Goal: Task Accomplishment & Management: Manage account settings

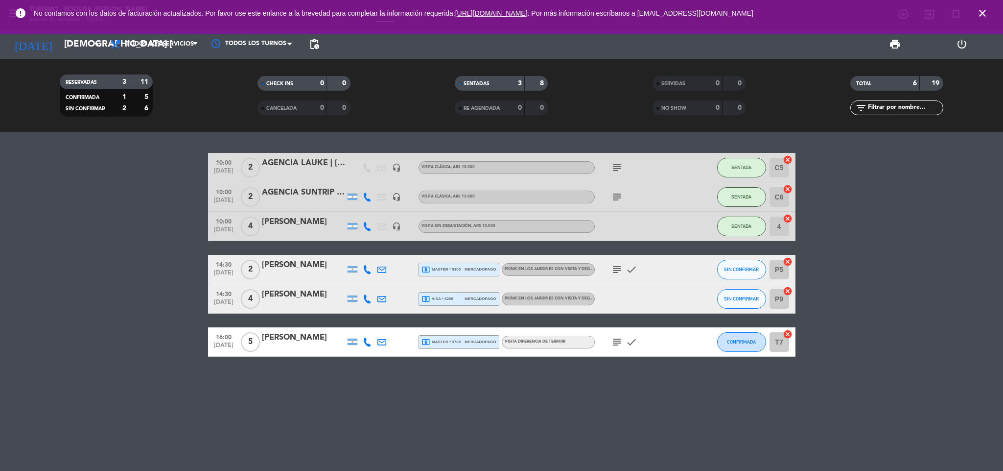
click at [103, 336] on bookings-row "10:00 [DATE] 2 AGENCIA LAUKE | [PERSON_NAME] headset_mic VISITA CLÁSICA , ARS 1…" at bounding box center [501, 255] width 1003 height 204
drag, startPoint x: 986, startPoint y: 12, endPoint x: 929, endPoint y: 18, distance: 57.6
click at [981, 12] on icon "close" at bounding box center [983, 13] width 12 height 12
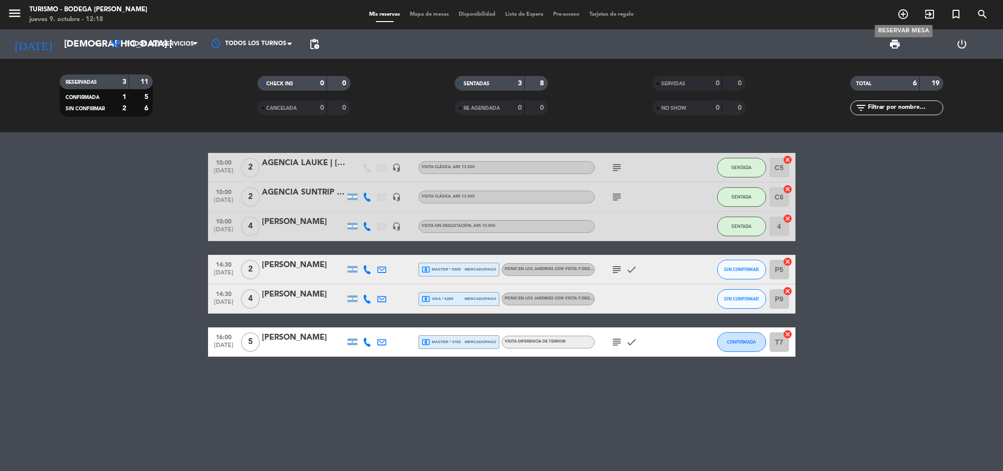
click at [901, 11] on icon "add_circle_outline" at bounding box center [904, 14] width 12 height 12
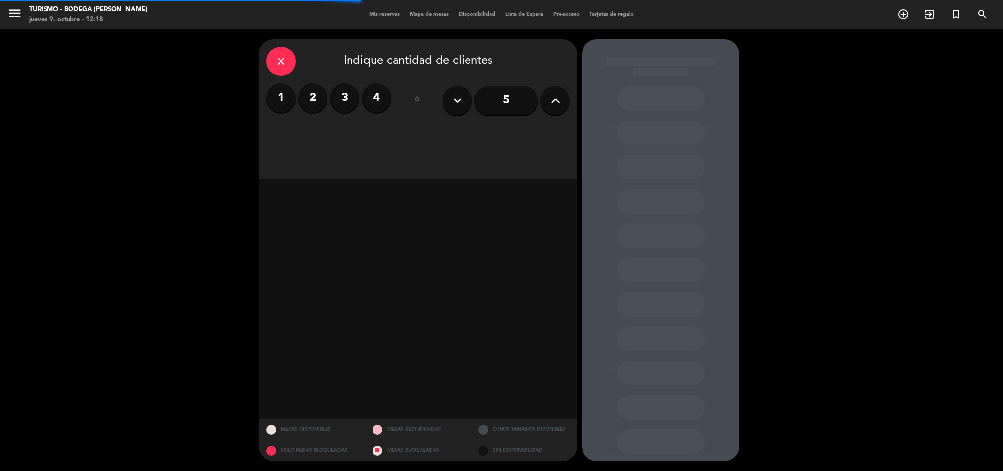
click at [378, 93] on label "4" at bounding box center [376, 97] width 29 height 29
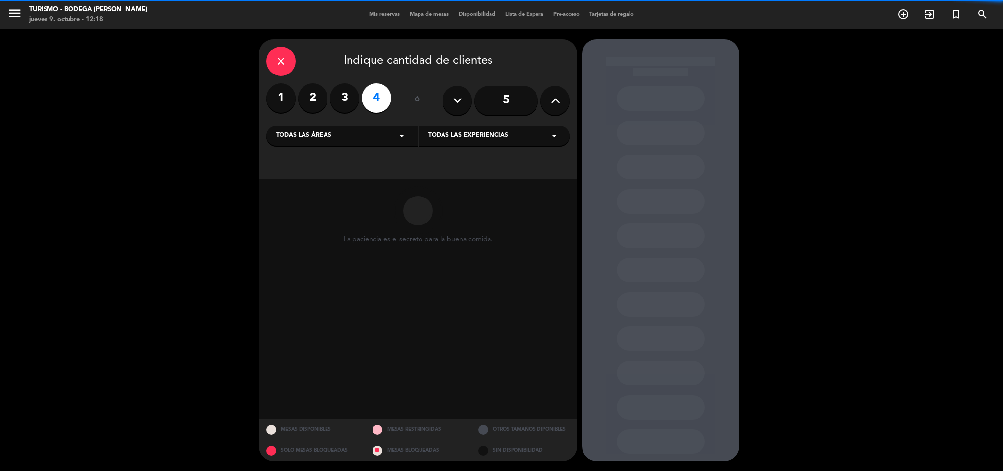
click at [525, 134] on div "Todas las experiencias arrow_drop_down" at bounding box center [494, 136] width 151 height 20
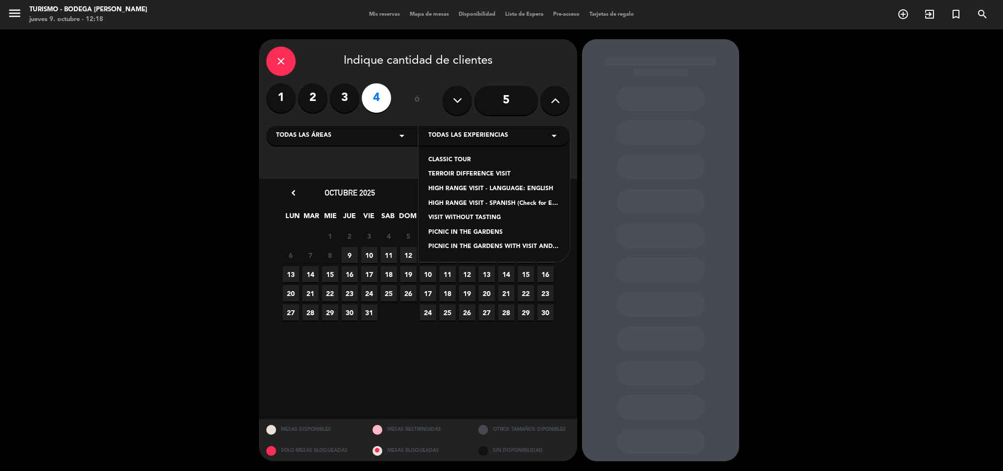
click at [470, 249] on div "PICNIC IN THE GARDENS WITH VISIT AND CLASSIC TASTING" at bounding box center [494, 247] width 132 height 10
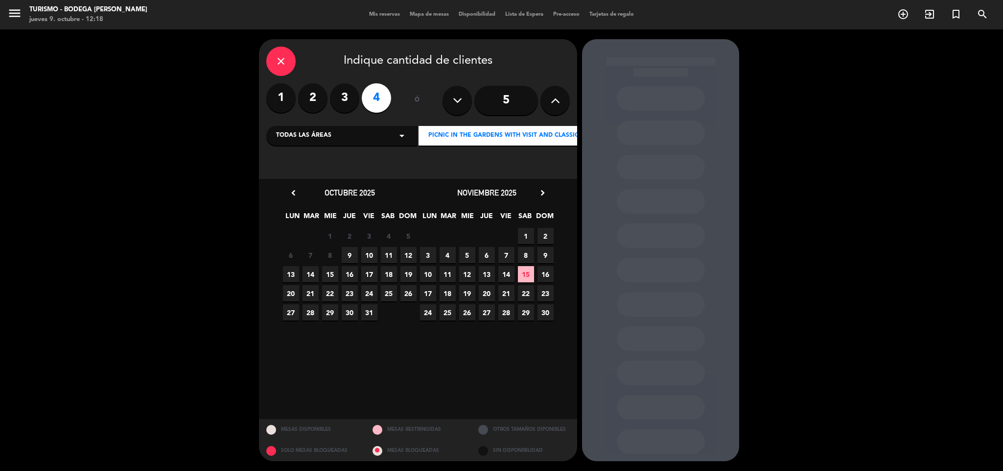
click at [369, 251] on span "10" at bounding box center [369, 255] width 16 height 16
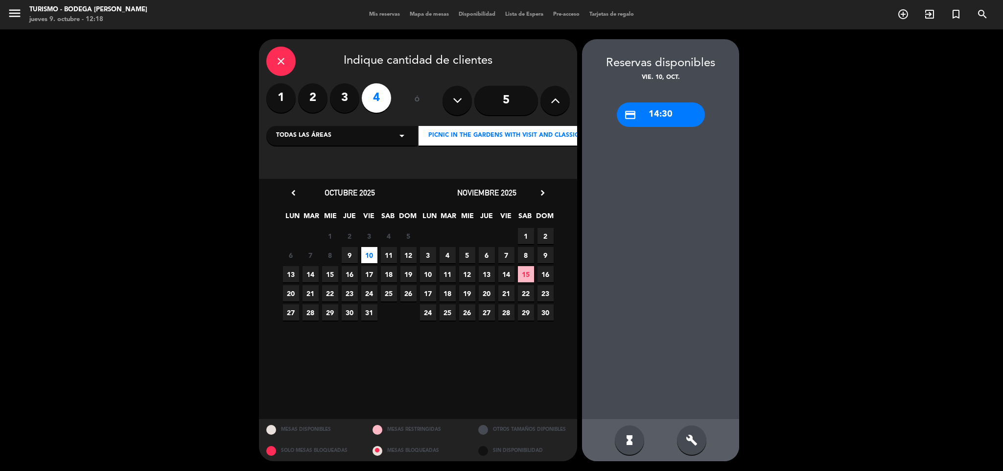
click at [663, 109] on div "credit_card 14:30" at bounding box center [661, 114] width 88 height 24
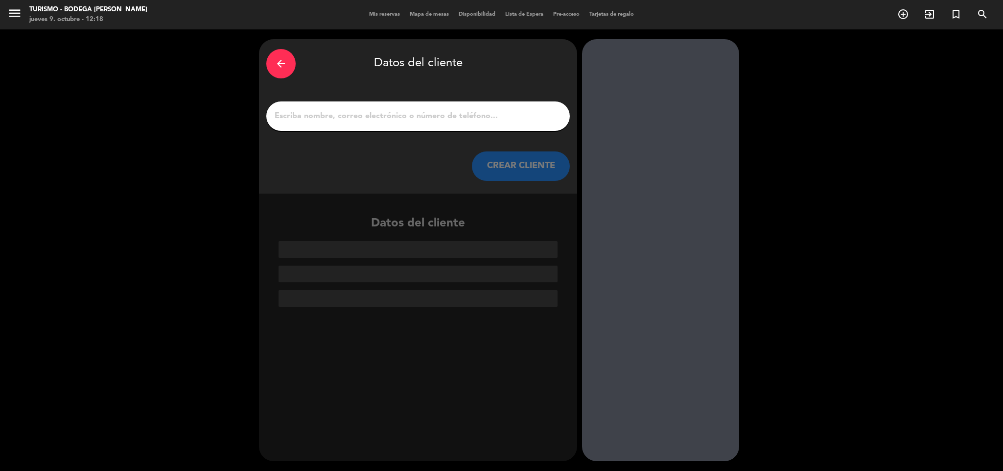
click at [465, 106] on div at bounding box center [418, 115] width 304 height 29
click at [463, 119] on input "1" at bounding box center [418, 116] width 289 height 14
paste input "[PERSON_NAME]"
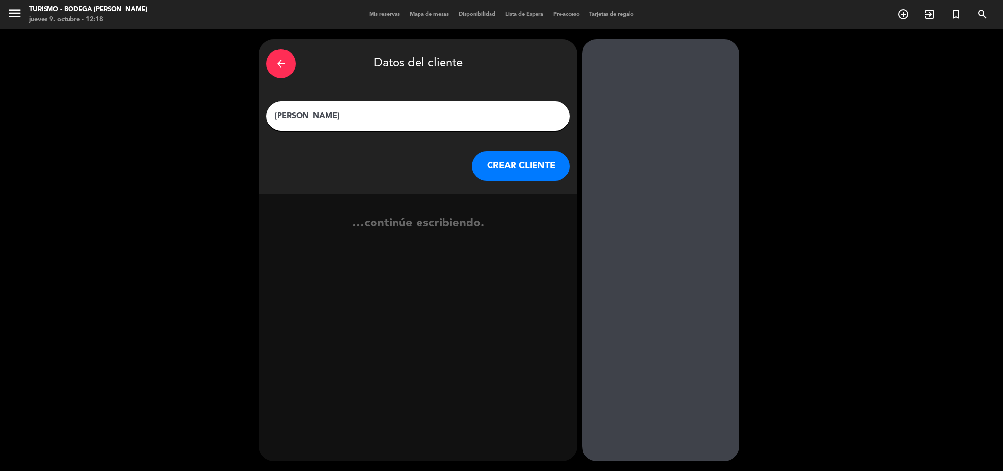
type input "[PERSON_NAME]"
click at [514, 160] on button "CREAR CLIENTE" at bounding box center [521, 165] width 98 height 29
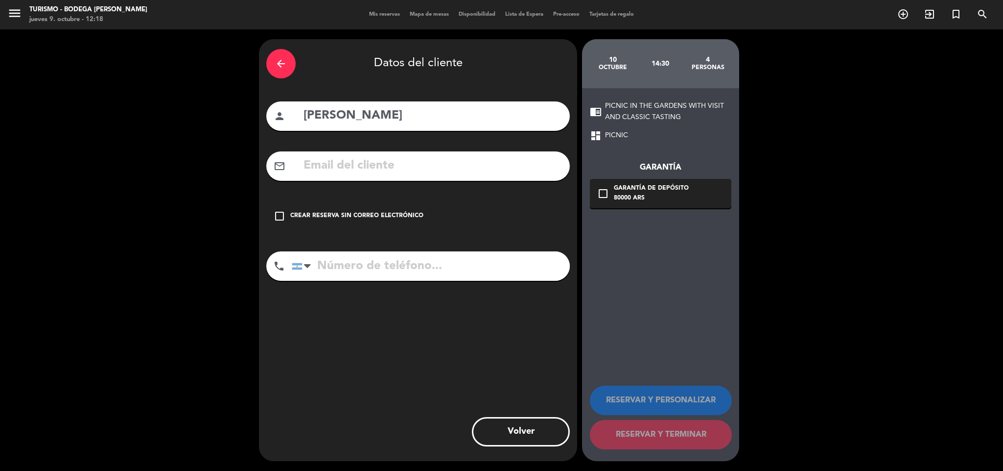
click at [294, 210] on div "check_box_outline_blank Crear reserva sin correo electrónico" at bounding box center [418, 215] width 304 height 29
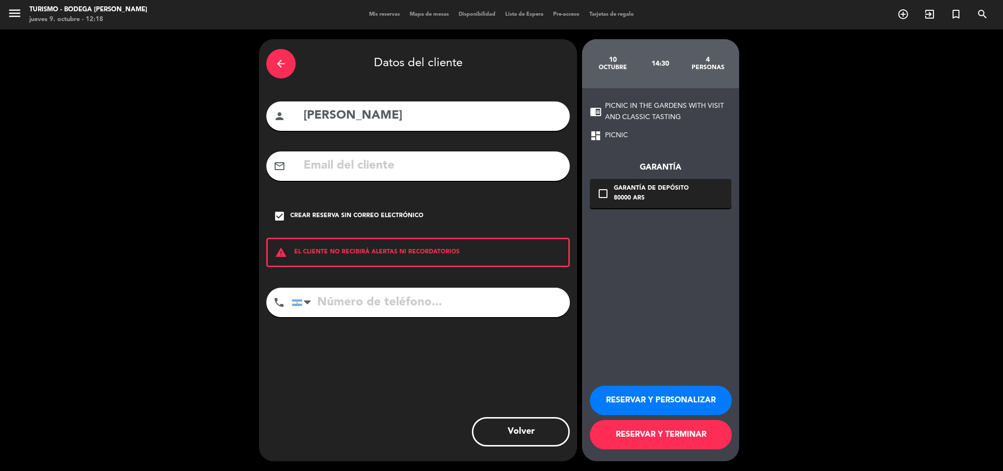
click at [647, 393] on button "RESERVAR Y PERSONALIZAR" at bounding box center [661, 399] width 142 height 29
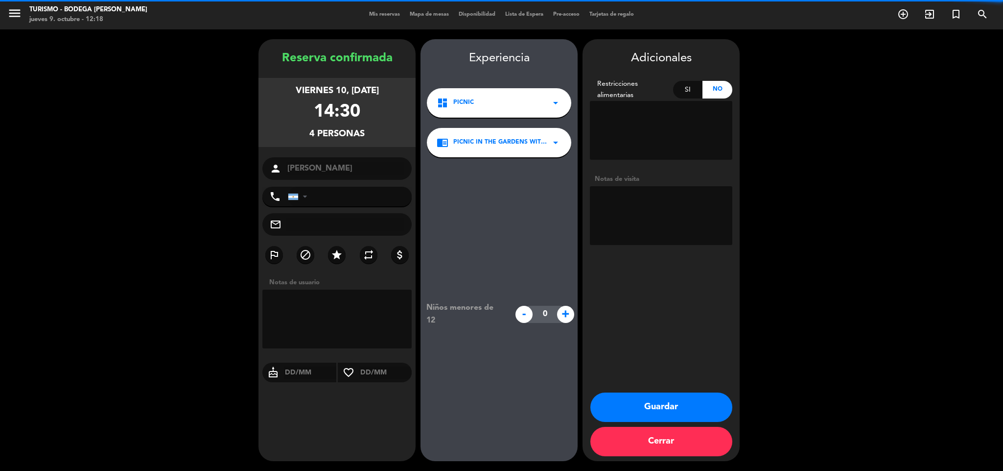
click at [643, 215] on textarea at bounding box center [661, 215] width 143 height 59
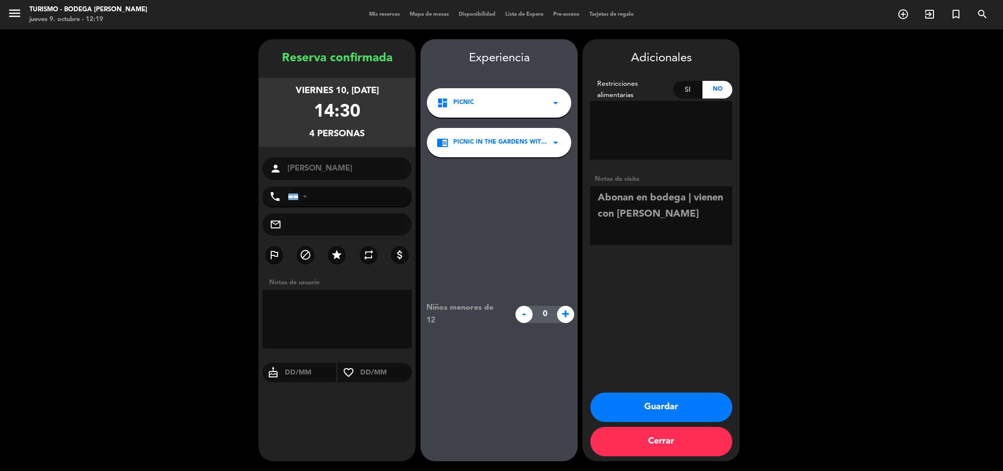
type textarea "Abonan en bodega | vienen con [PERSON_NAME]"
click at [635, 403] on button "Guardar" at bounding box center [662, 406] width 142 height 29
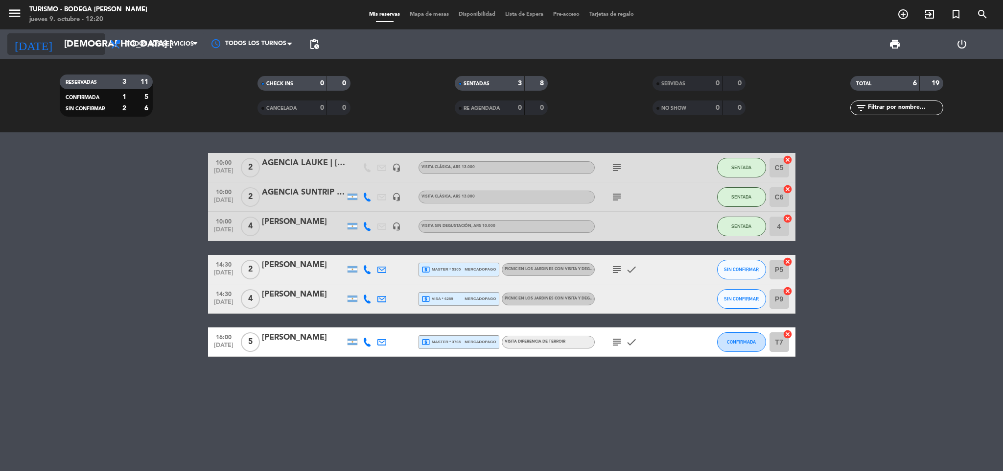
click at [79, 43] on input "[DEMOGRAPHIC_DATA] [DATE]" at bounding box center [118, 44] width 118 height 21
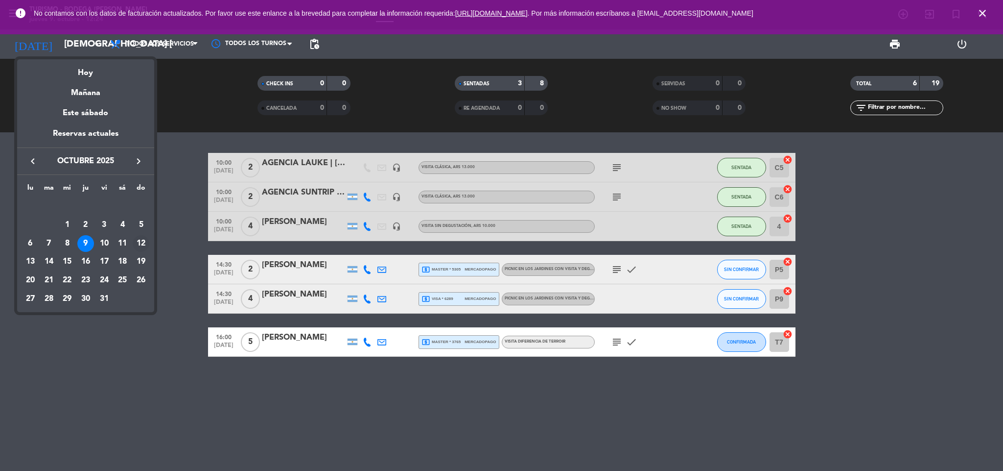
click at [139, 241] on div "12" at bounding box center [141, 243] width 17 height 17
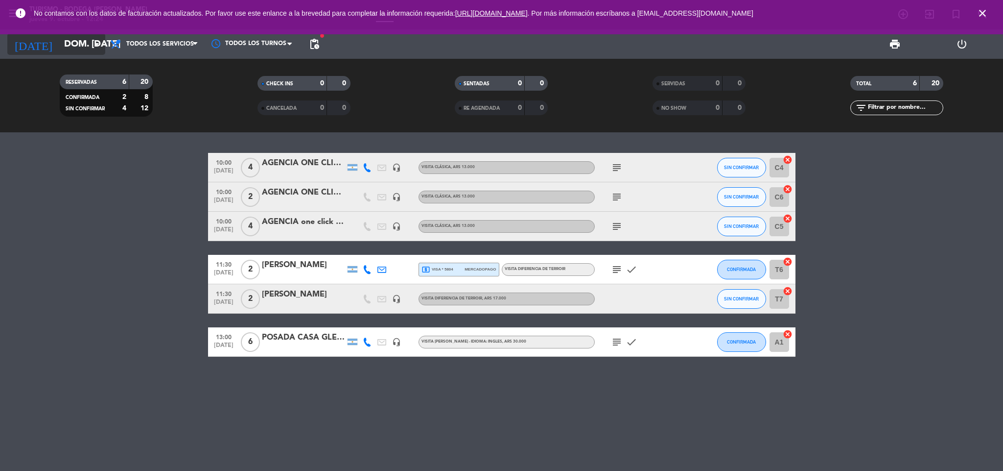
click at [62, 42] on input "dom. [DATE]" at bounding box center [118, 44] width 118 height 21
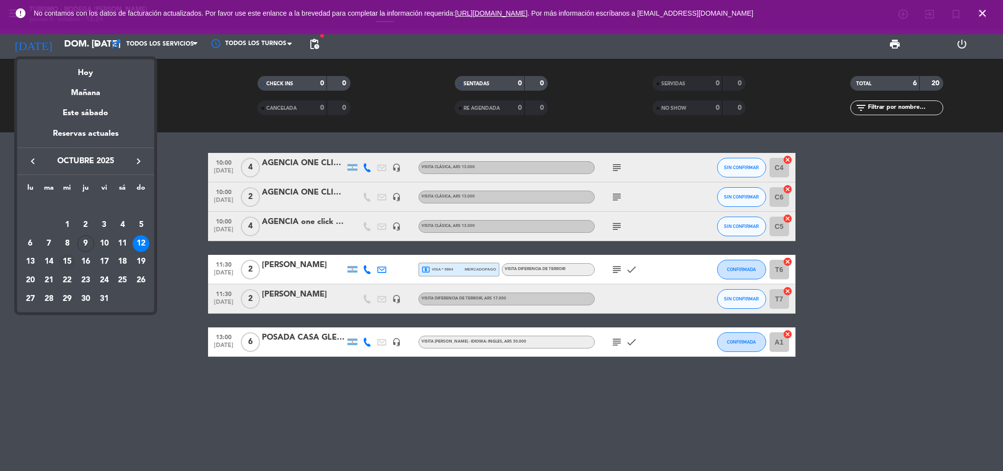
click at [68, 262] on div "15" at bounding box center [67, 262] width 17 height 17
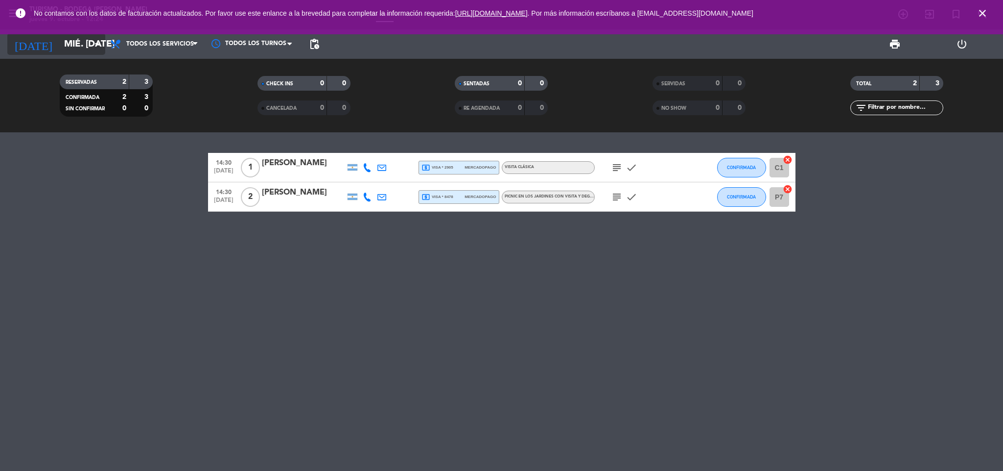
click at [75, 41] on input "mié. [DATE]" at bounding box center [118, 44] width 118 height 21
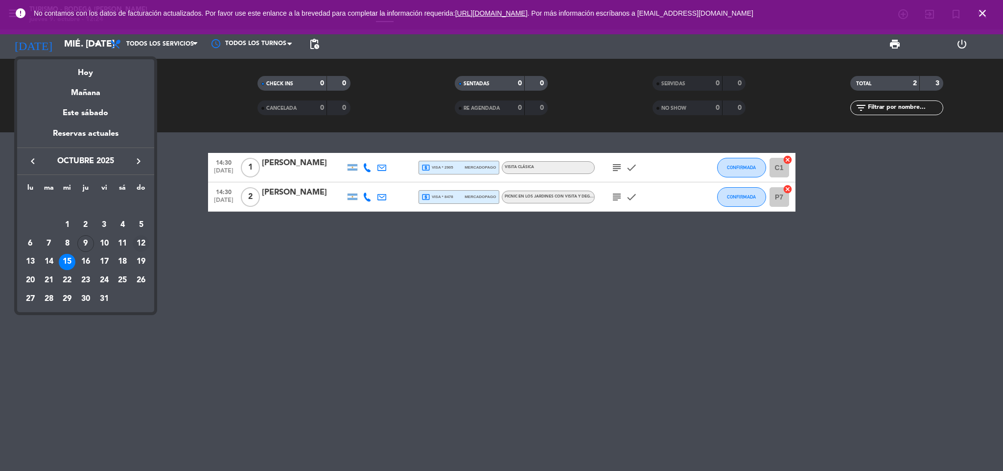
click at [140, 241] on div "12" at bounding box center [141, 243] width 17 height 17
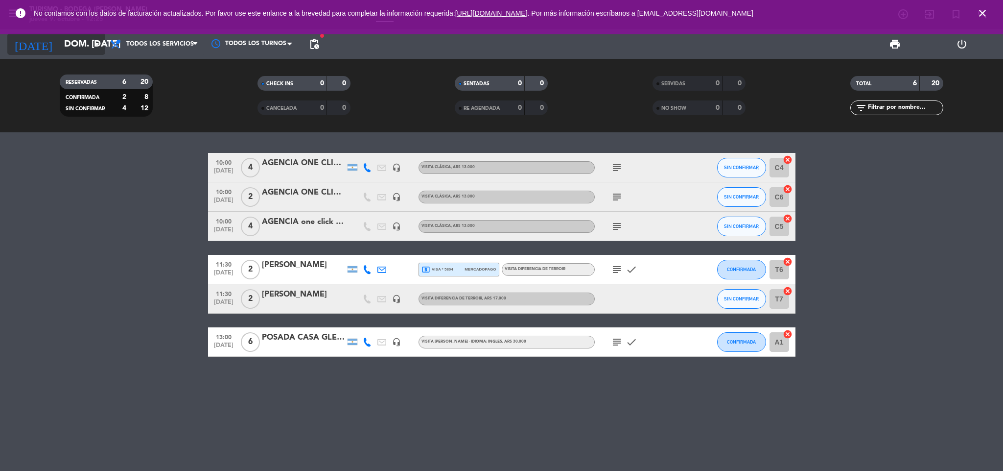
click at [76, 38] on input "dom. [DATE]" at bounding box center [118, 44] width 118 height 21
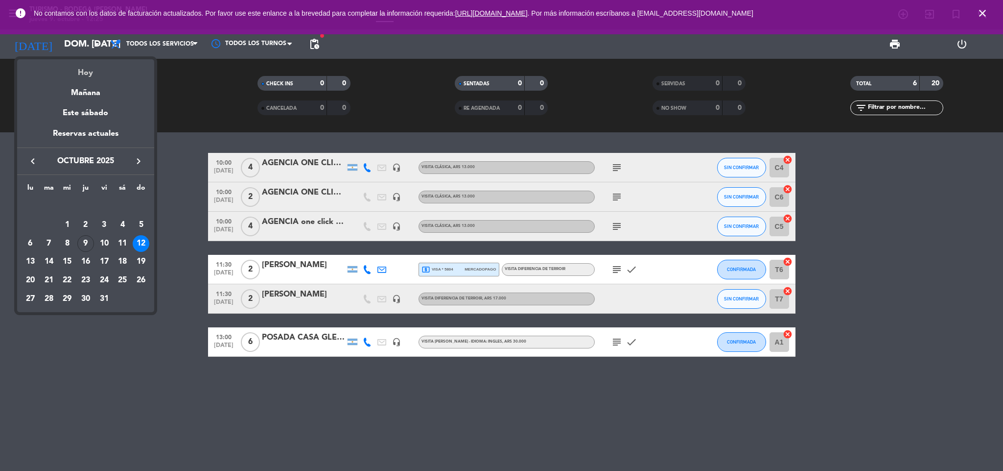
click at [82, 77] on div "Hoy" at bounding box center [85, 69] width 137 height 20
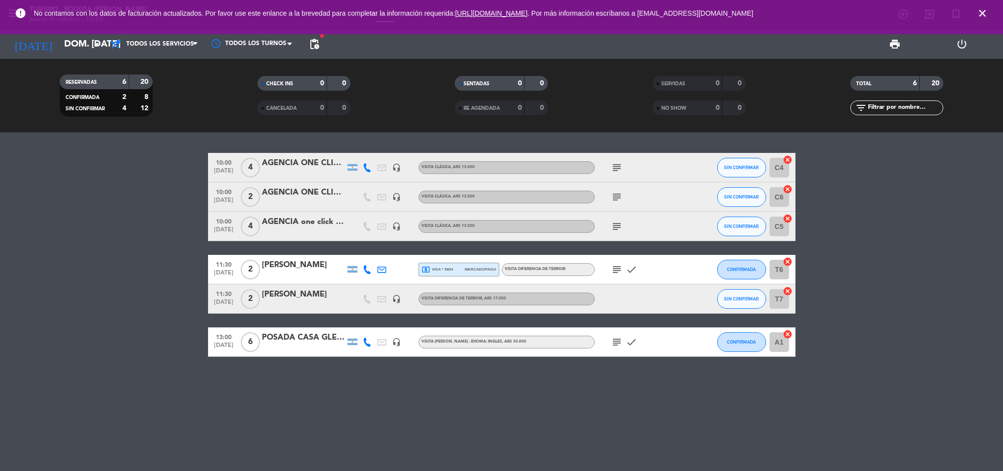
type input "[DEMOGRAPHIC_DATA] [DATE]"
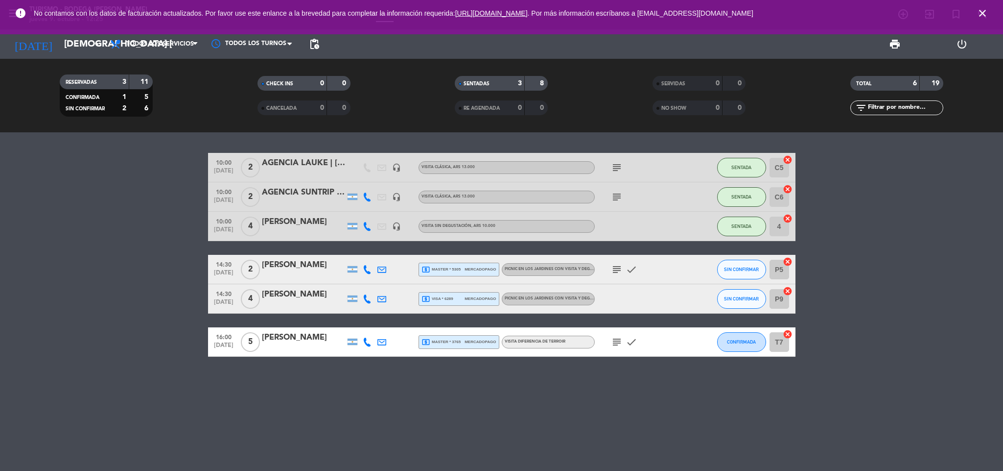
click at [618, 267] on icon "subject" at bounding box center [617, 269] width 12 height 12
click at [451, 297] on span "local_atm visa * 6289" at bounding box center [438, 298] width 32 height 9
click at [290, 294] on div "[PERSON_NAME]" at bounding box center [303, 294] width 83 height 13
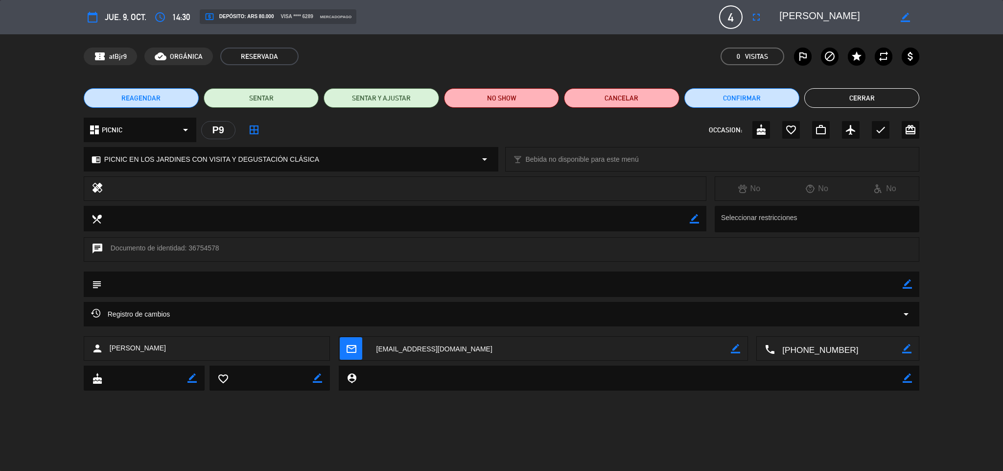
click at [735, 346] on icon "border_color" at bounding box center [735, 348] width 9 height 9
drag, startPoint x: 448, startPoint y: 347, endPoint x: 374, endPoint y: 349, distance: 74.5
click at [374, 349] on textarea at bounding box center [550, 348] width 362 height 24
click at [732, 350] on icon at bounding box center [735, 348] width 9 height 9
click at [791, 4] on div "calendar_today [DEMOGRAPHIC_DATA] 9, oct. access_time 14:30 local_atm Depósito:…" at bounding box center [501, 17] width 1003 height 34
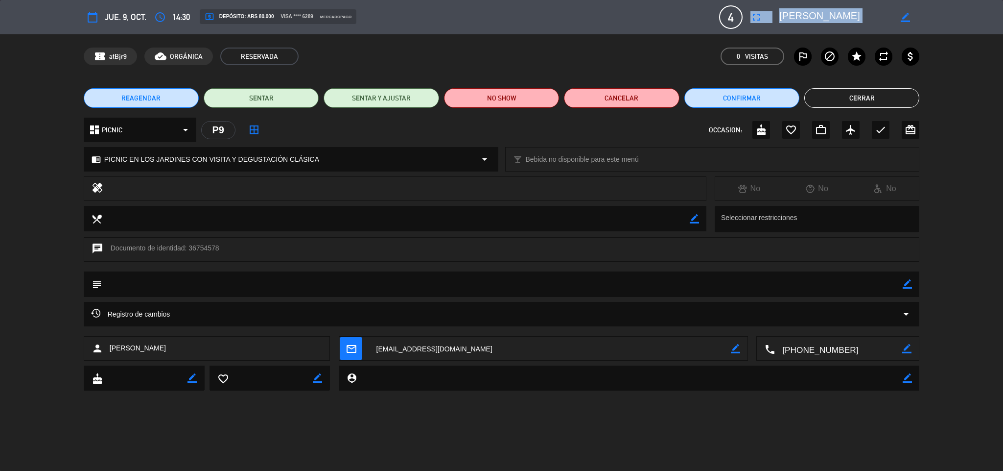
click at [792, 6] on div "calendar_today [DEMOGRAPHIC_DATA] 9, oct. access_time 14:30 local_atm Depósito:…" at bounding box center [502, 17] width 836 height 24
copy div "fullscreen"
click at [910, 284] on icon "border_color" at bounding box center [907, 283] width 9 height 9
click at [872, 288] on textarea at bounding box center [503, 283] width 802 height 25
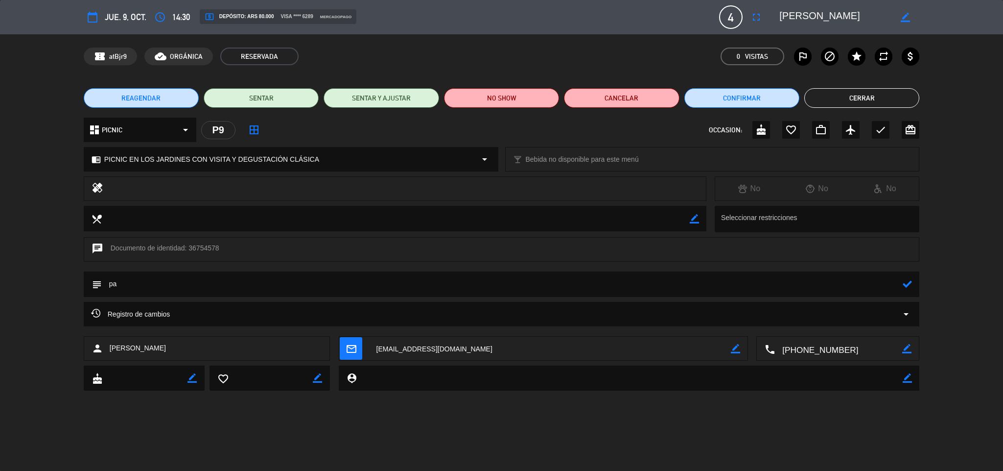
type textarea "p"
type textarea "PAGADO $80.000R5845"
click at [904, 284] on icon at bounding box center [907, 283] width 9 height 9
click at [883, 128] on icon "check" at bounding box center [881, 130] width 12 height 12
click at [861, 100] on button "Cerrar" at bounding box center [862, 98] width 115 height 20
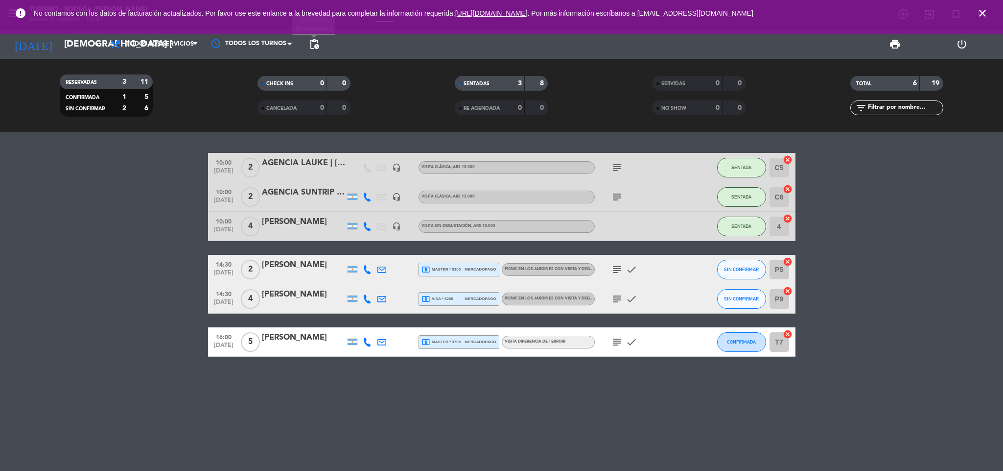
click at [316, 44] on span "pending_actions" at bounding box center [315, 44] width 12 height 12
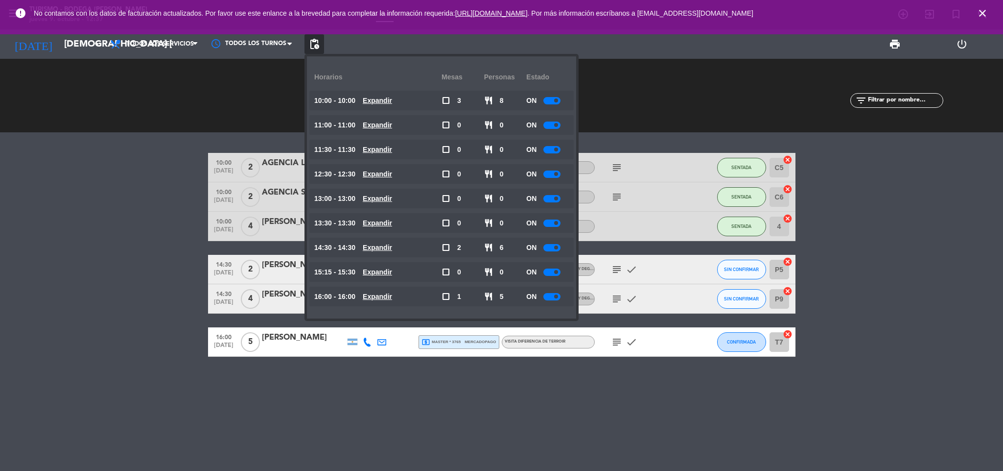
click at [561, 190] on div "ON" at bounding box center [547, 199] width 43 height 20
click at [554, 193] on div "ON" at bounding box center [547, 199] width 43 height 20
click at [552, 195] on div at bounding box center [552, 198] width 17 height 7
click at [177, 230] on bookings-row "10:00 [DATE] 2 AGENCIA LAUKE | [PERSON_NAME] headset_mic VISITA CLÁSICA , ARS 1…" at bounding box center [501, 255] width 1003 height 204
